Goal: Navigation & Orientation: Find specific page/section

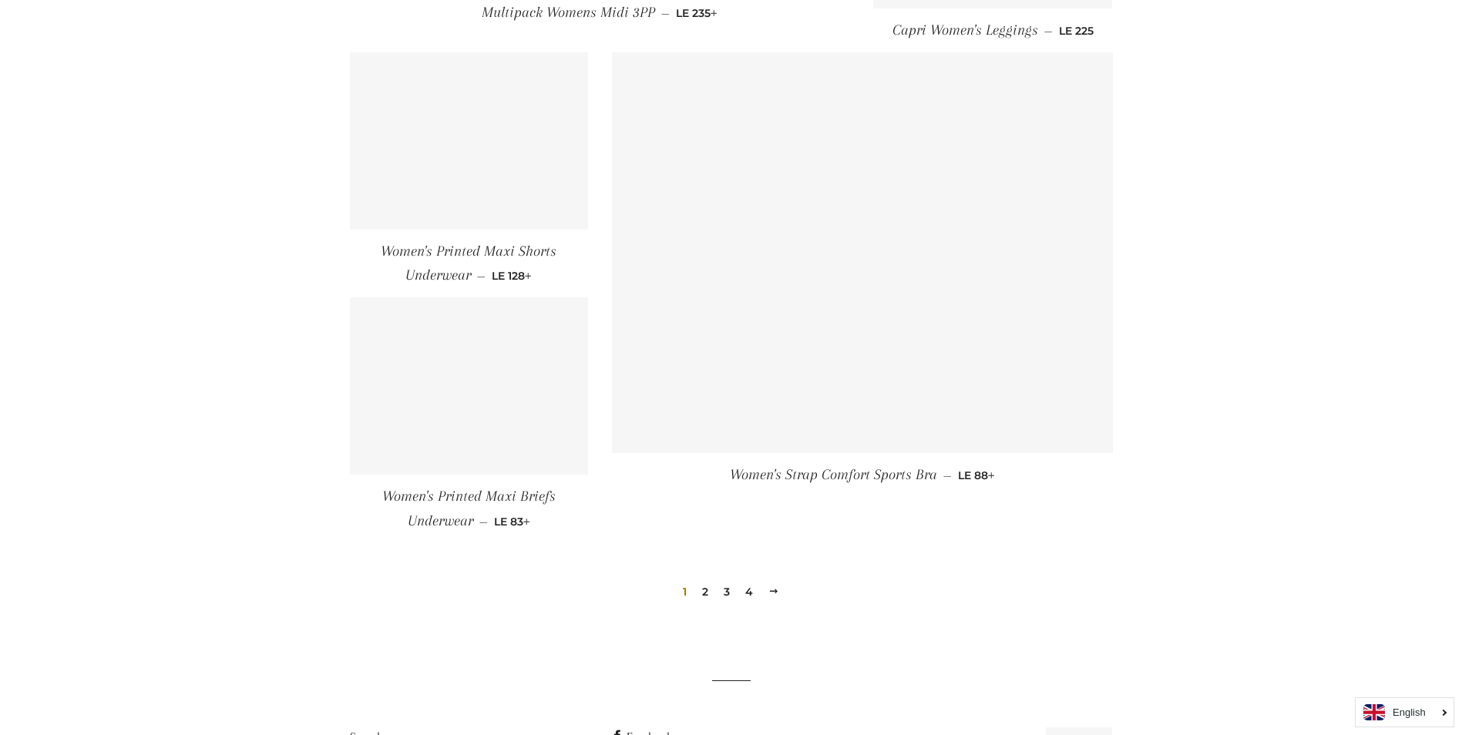
scroll to position [2140, 0]
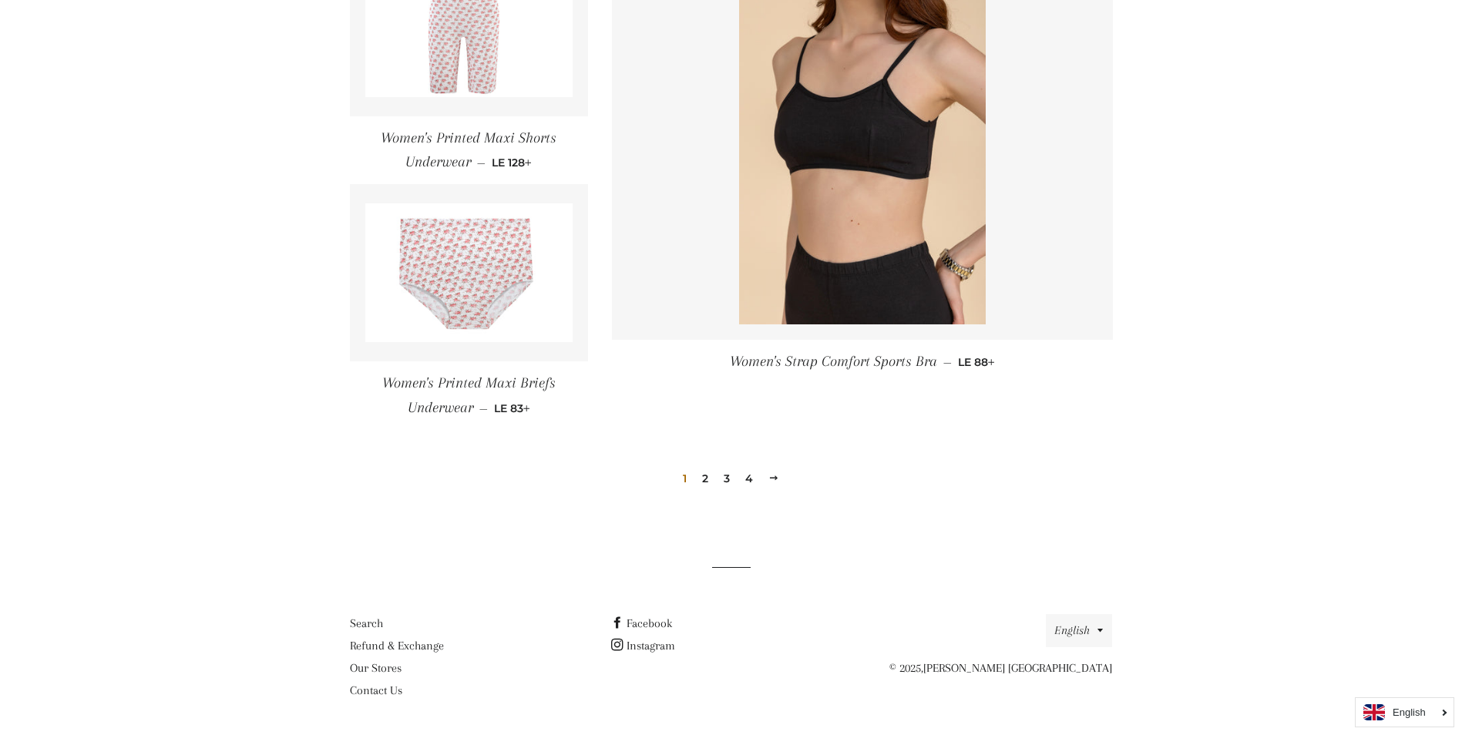
click at [704, 485] on link "2" at bounding box center [705, 478] width 19 height 23
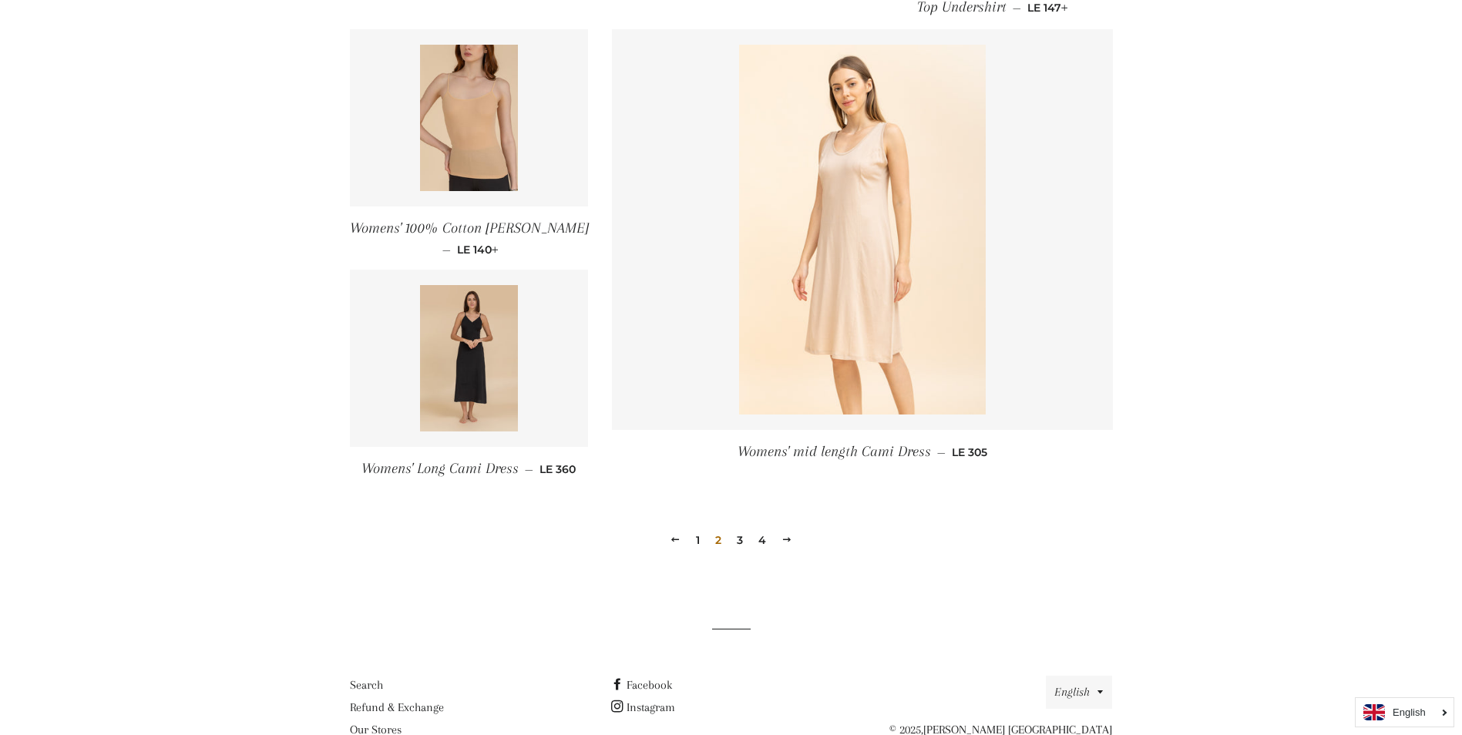
scroll to position [2155, 0]
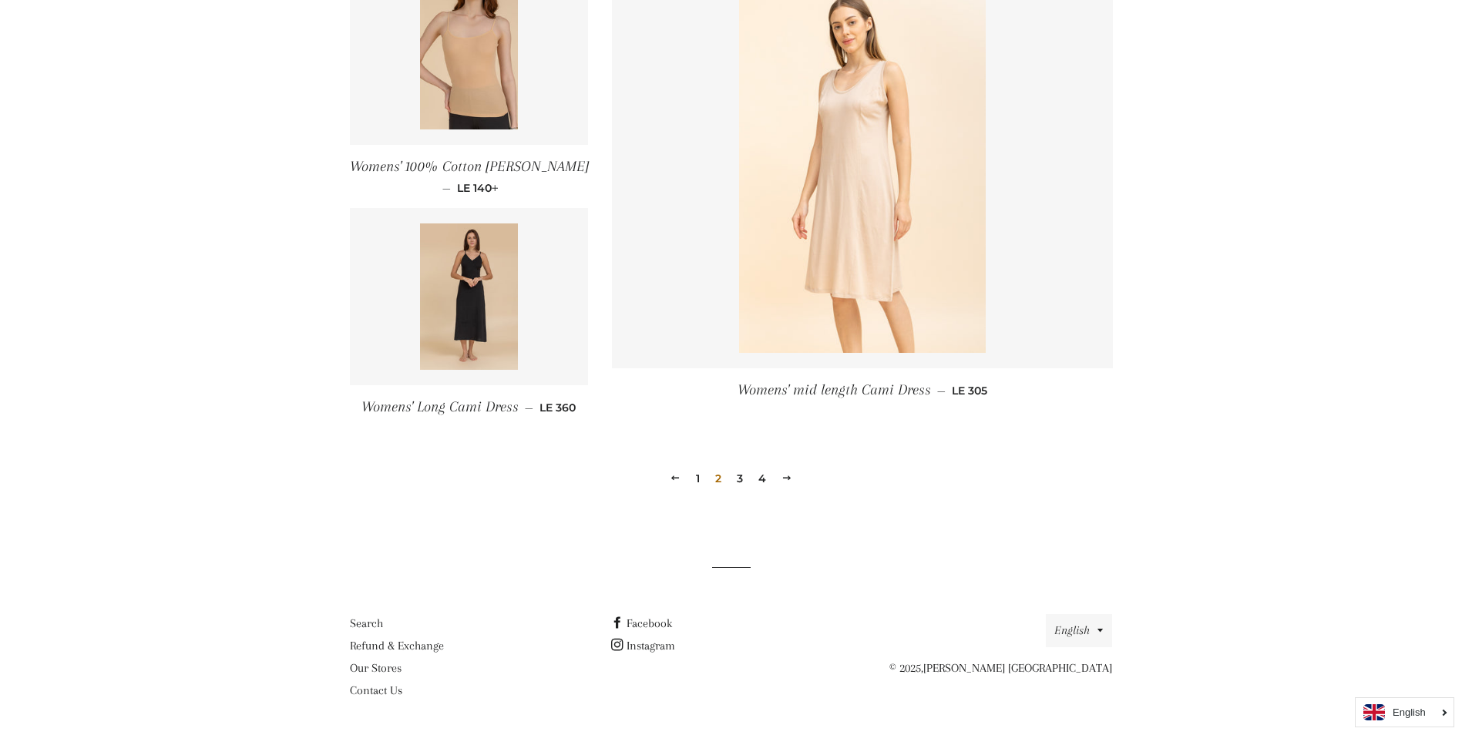
click at [742, 489] on link "3" at bounding box center [740, 478] width 19 height 23
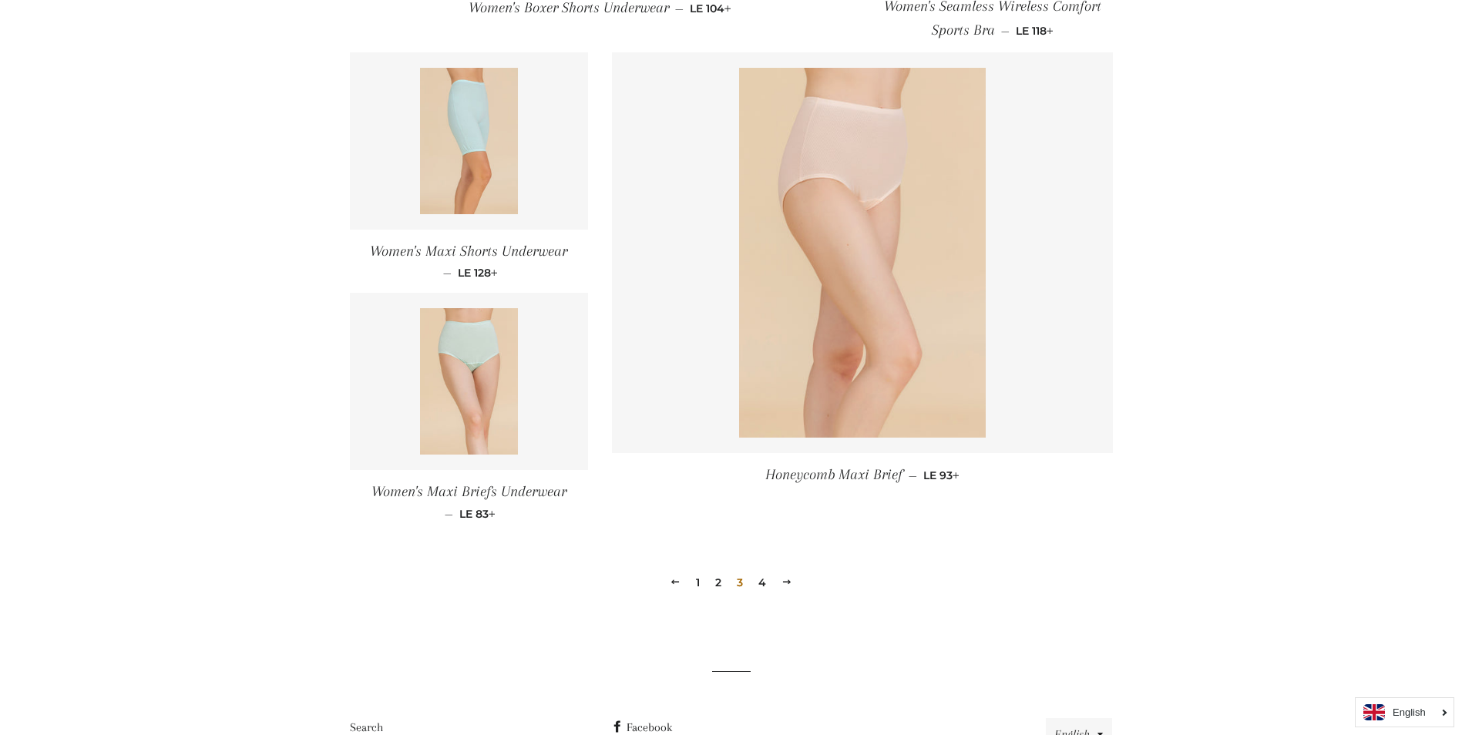
scroll to position [2004, 0]
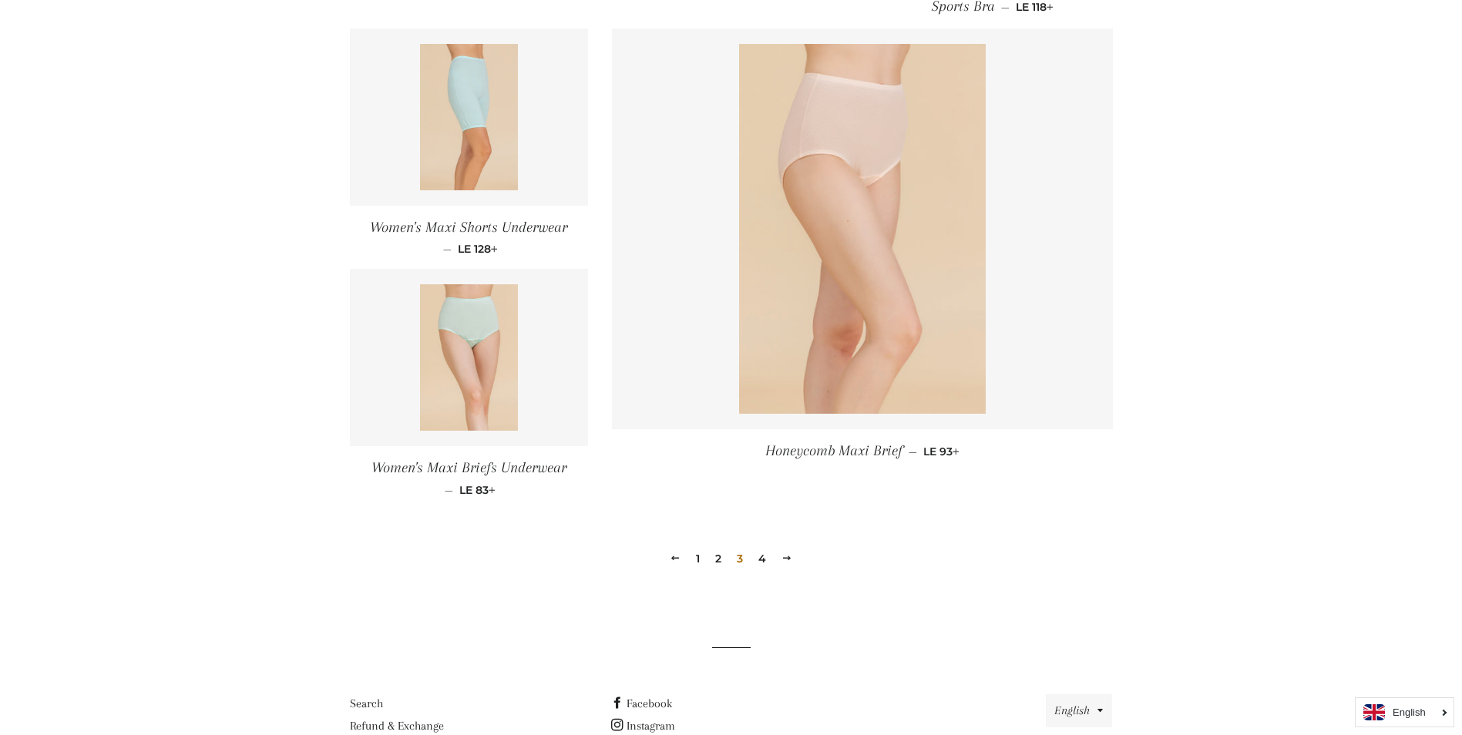
click at [766, 560] on link "4" at bounding box center [762, 558] width 20 height 23
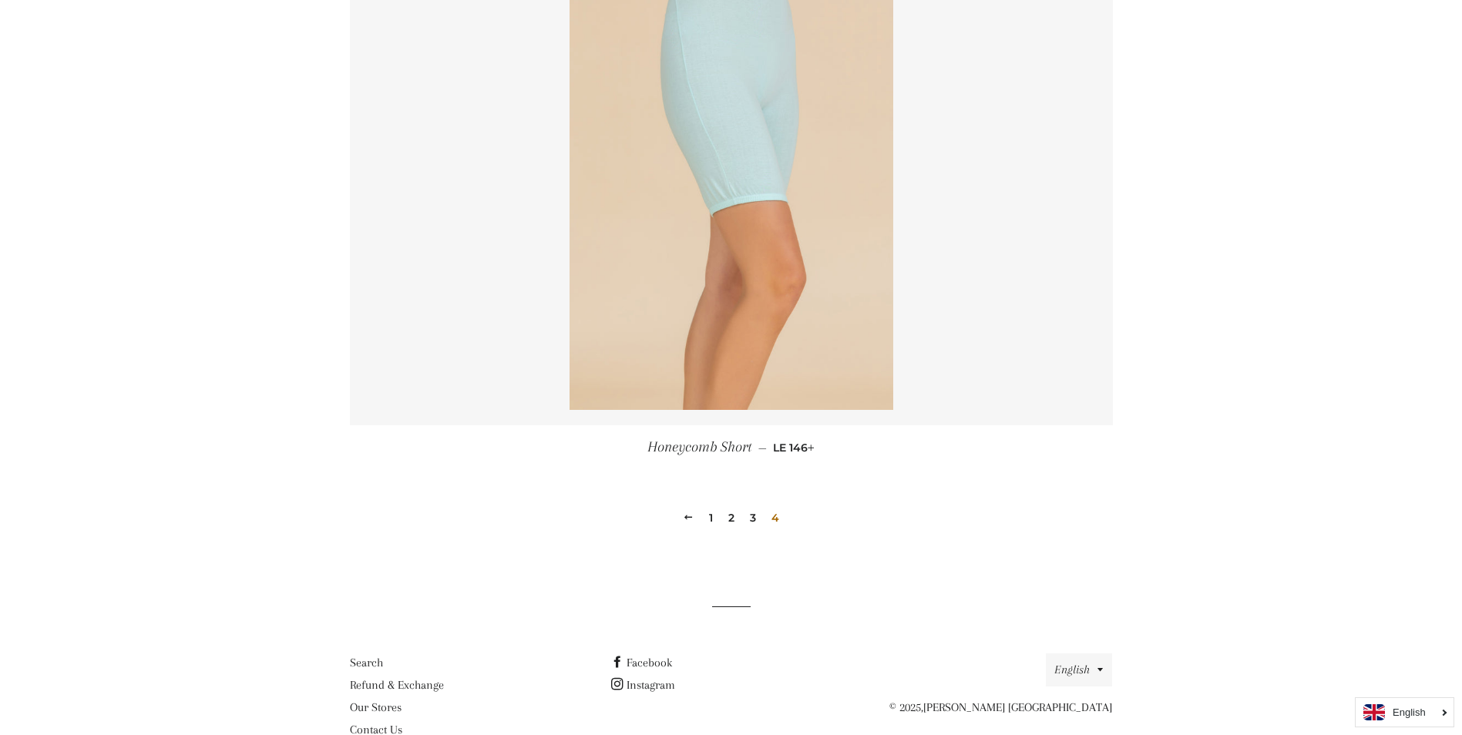
scroll to position [789, 0]
